Goal: Information Seeking & Learning: Learn about a topic

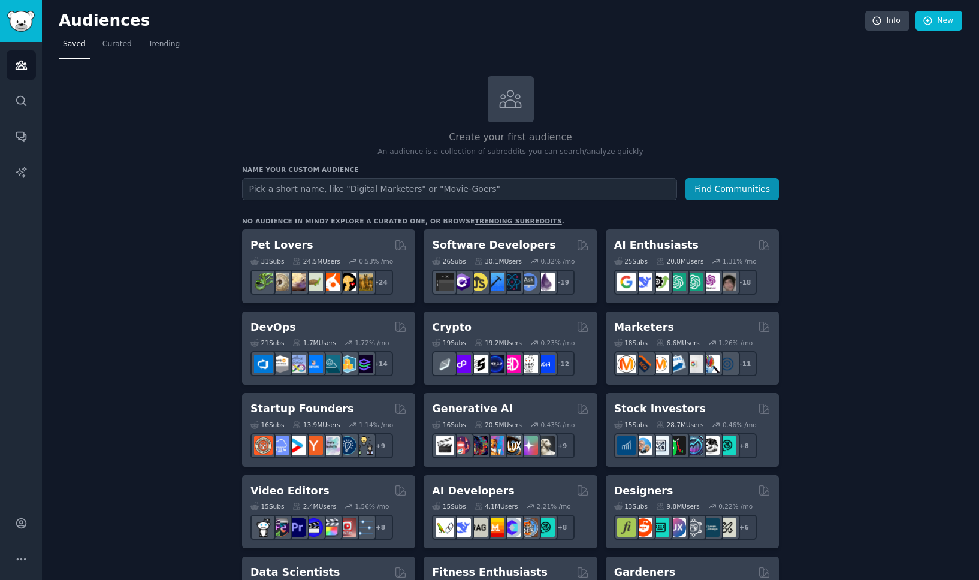
scroll to position [4, 0]
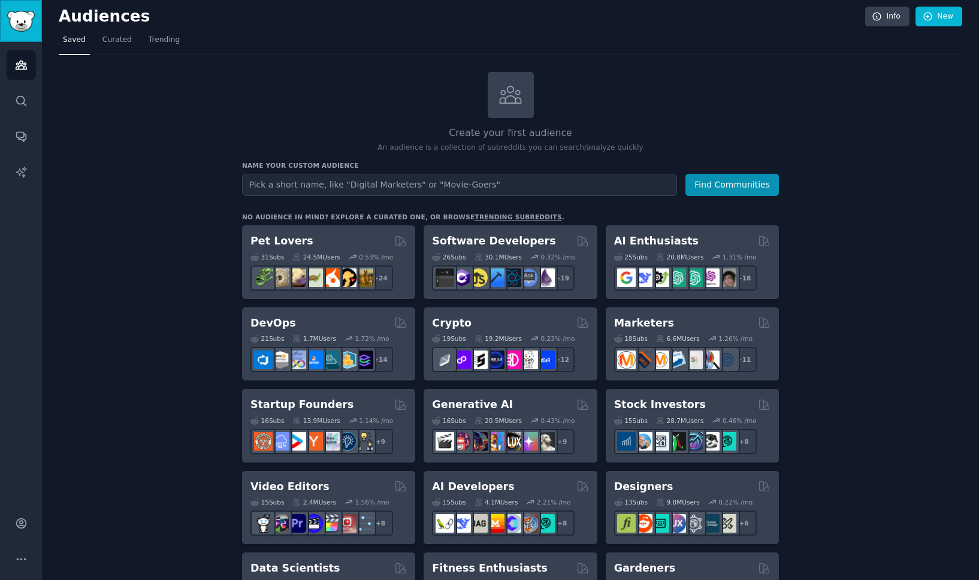
click at [22, 16] on img "Sidebar" at bounding box center [21, 21] width 28 height 21
click at [28, 24] on img "Sidebar" at bounding box center [21, 21] width 28 height 21
click at [162, 43] on span "Trending" at bounding box center [164, 40] width 31 height 11
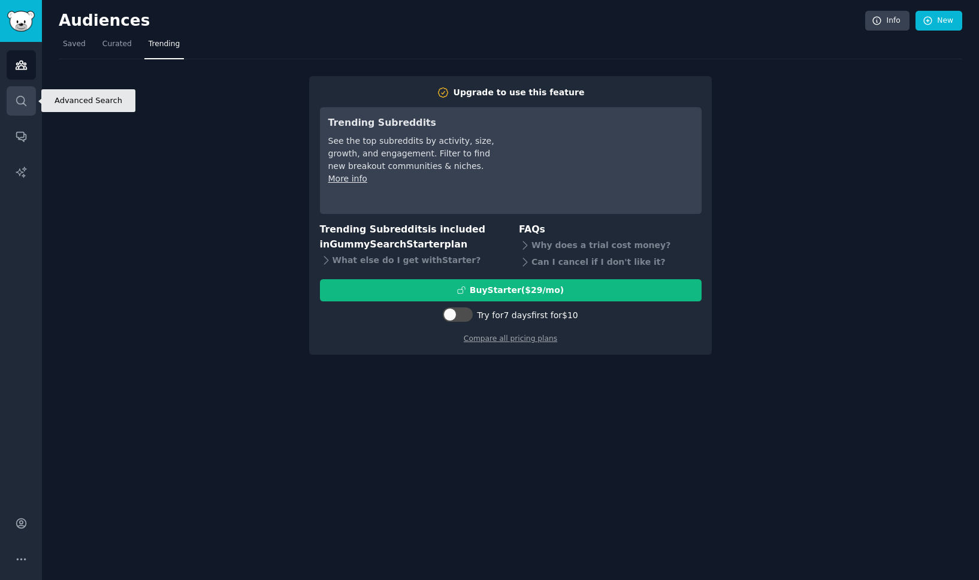
click at [22, 99] on icon "Sidebar" at bounding box center [21, 101] width 13 height 13
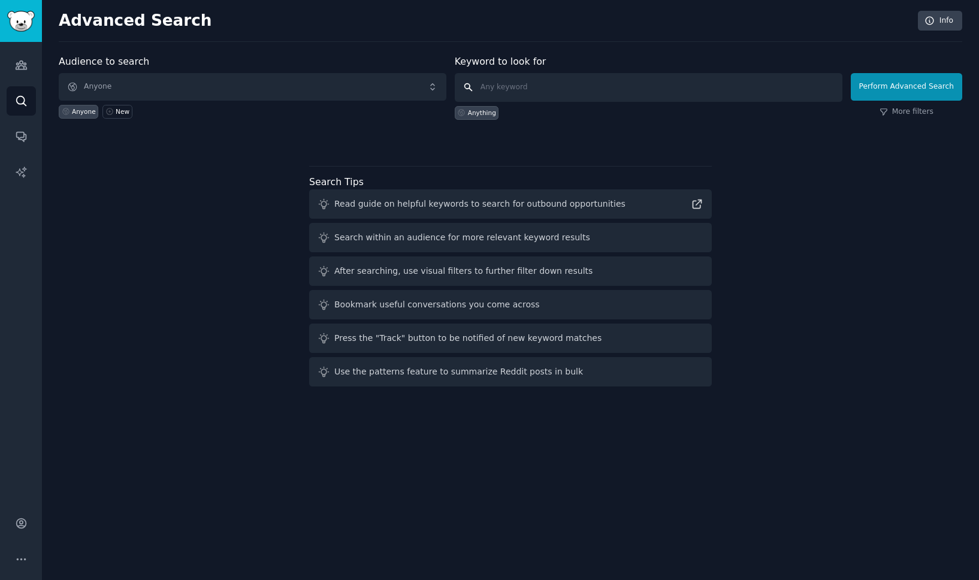
click at [545, 90] on input "text" at bounding box center [648, 87] width 387 height 29
type input "dating apps"
click at [906, 88] on button "Perform Advanced Search" at bounding box center [905, 87] width 111 height 28
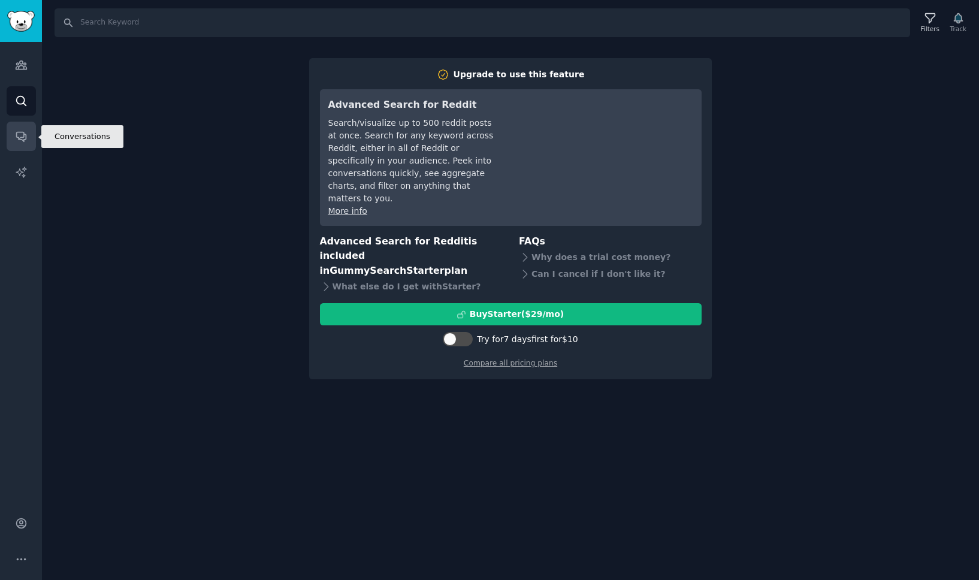
click at [14, 135] on link "Conversations" at bounding box center [21, 136] width 29 height 29
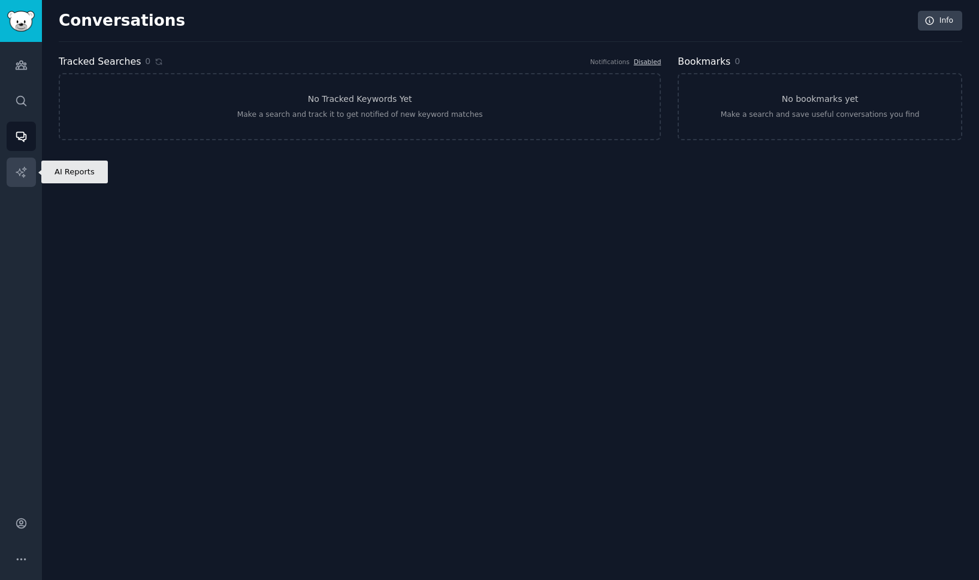
click at [20, 169] on icon "Sidebar" at bounding box center [21, 172] width 13 height 13
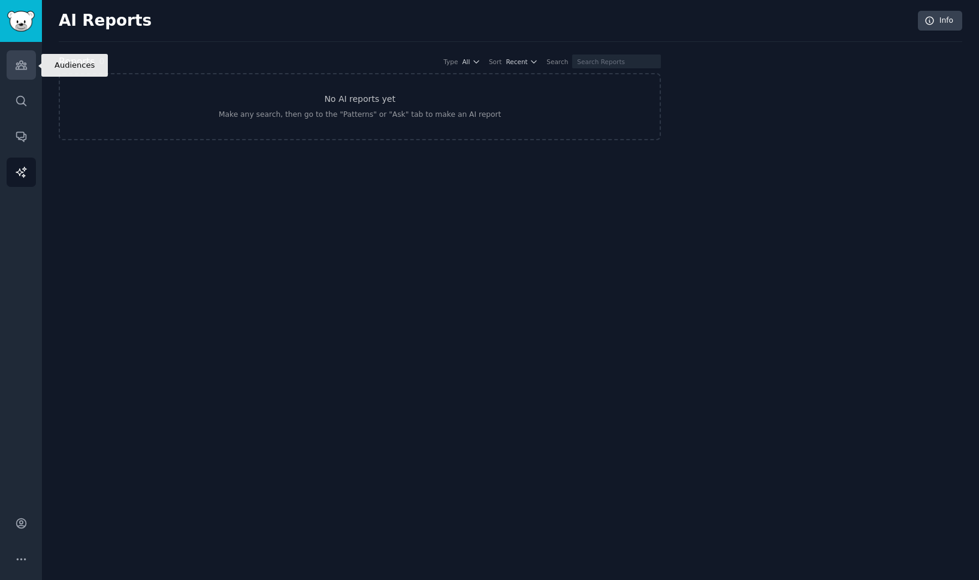
click at [20, 71] on link "Audiences" at bounding box center [21, 64] width 29 height 29
